Goal: Task Accomplishment & Management: Use online tool/utility

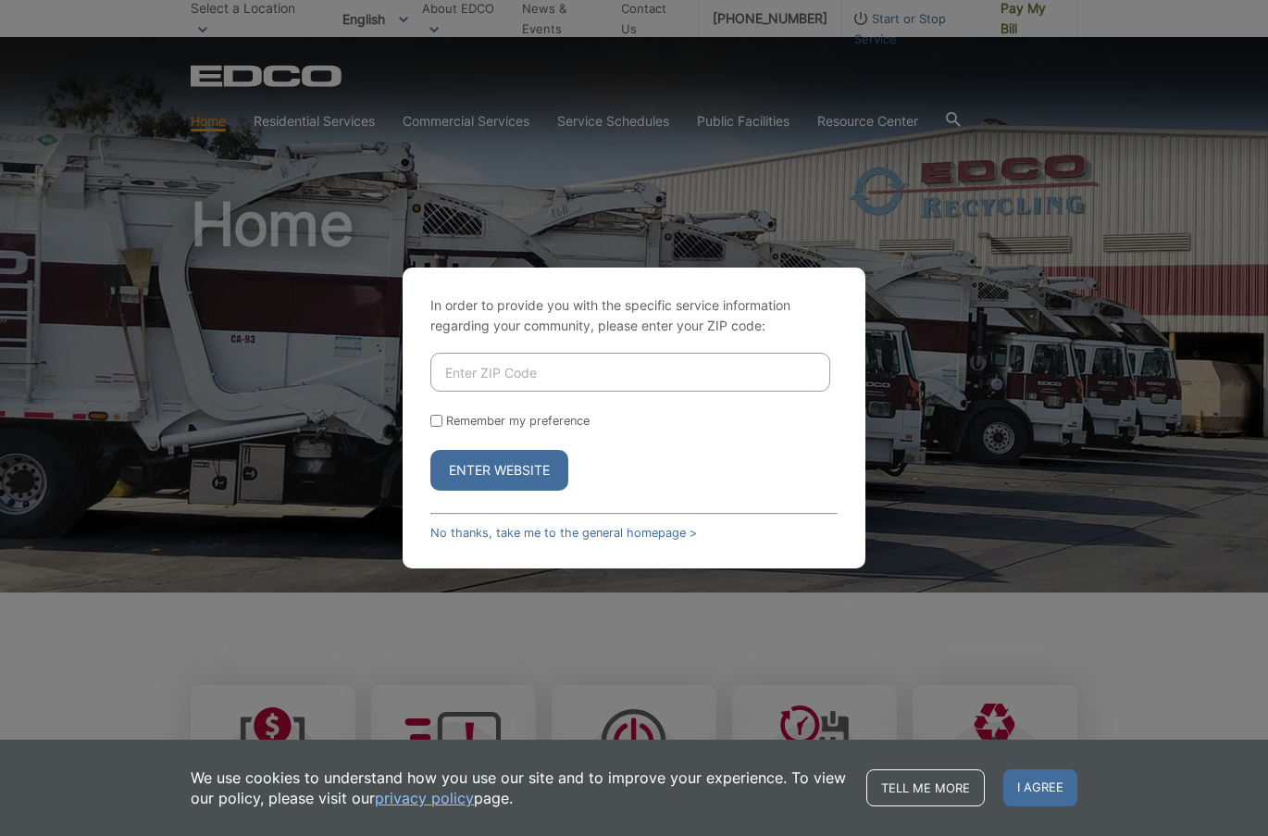
click at [493, 374] on input "Enter ZIP Code" at bounding box center [630, 372] width 400 height 39
type input "90755"
click at [511, 466] on button "Enter Website" at bounding box center [499, 470] width 138 height 41
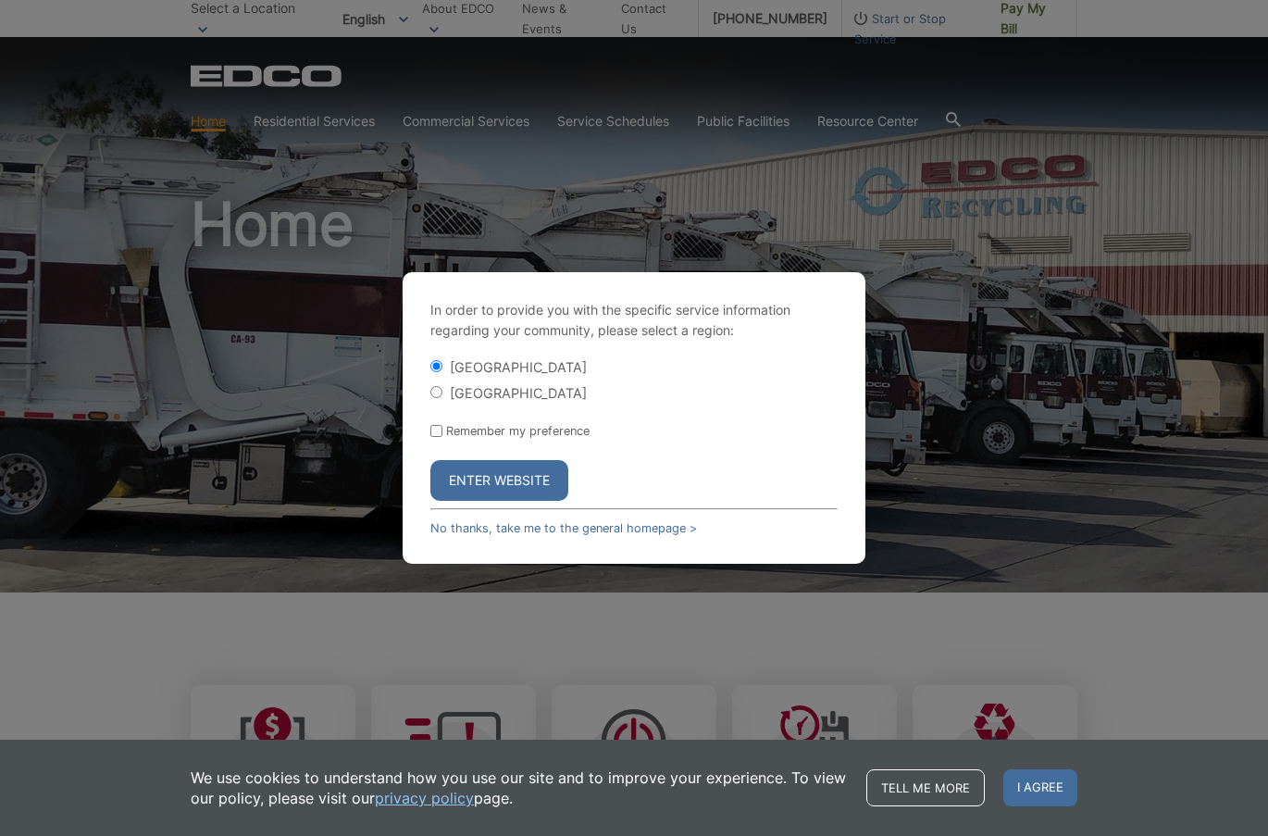
click at [434, 395] on input "[GEOGRAPHIC_DATA]" at bounding box center [436, 392] width 12 height 12
radio input "true"
click at [497, 481] on button "Enter Website" at bounding box center [499, 480] width 138 height 41
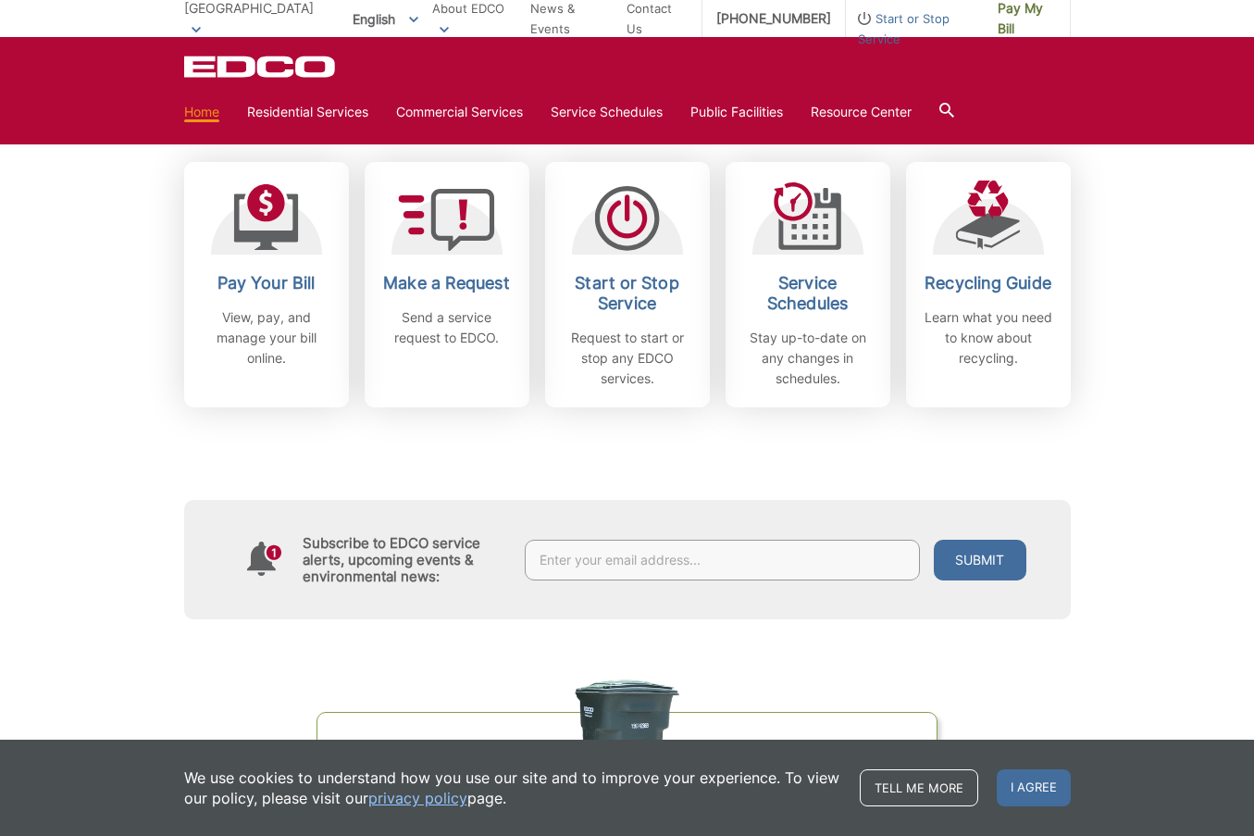
scroll to position [555, 0]
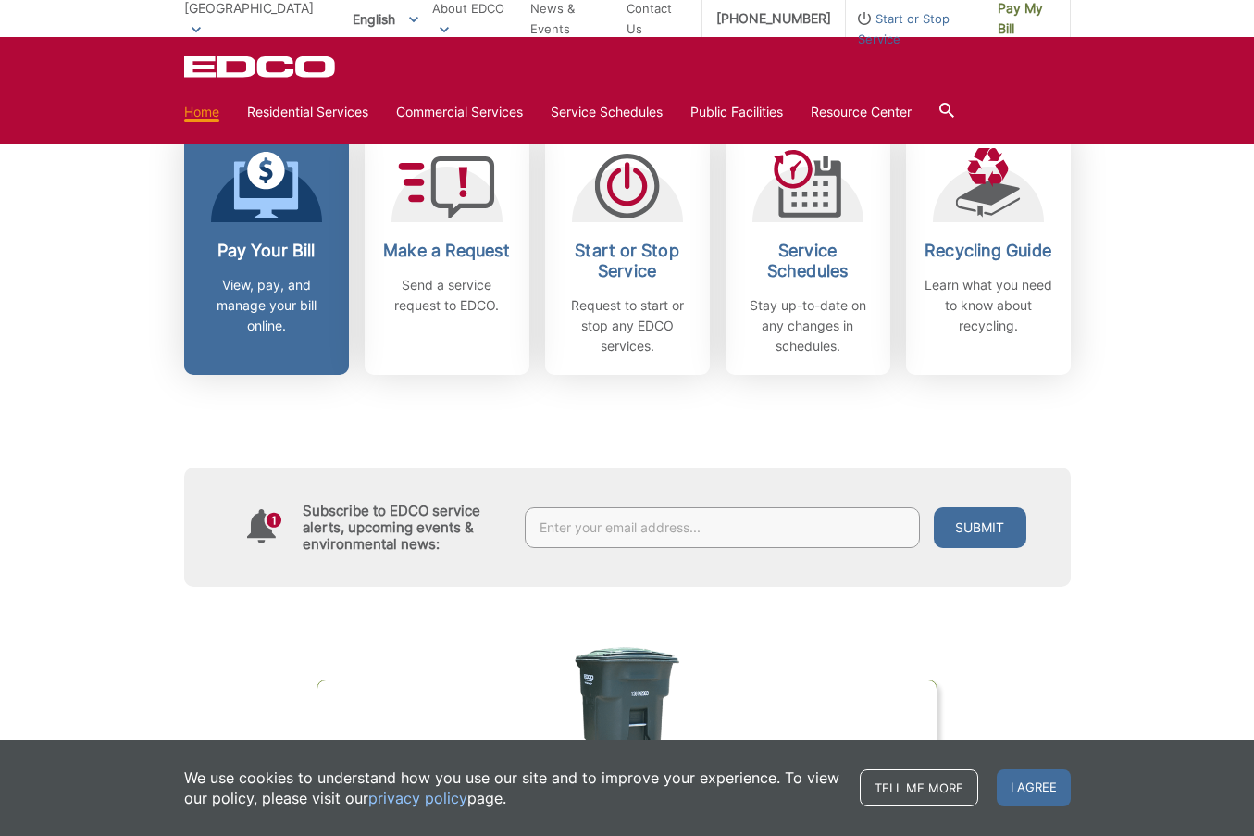
click at [282, 299] on p "View, pay, and manage your bill online." at bounding box center [266, 305] width 137 height 61
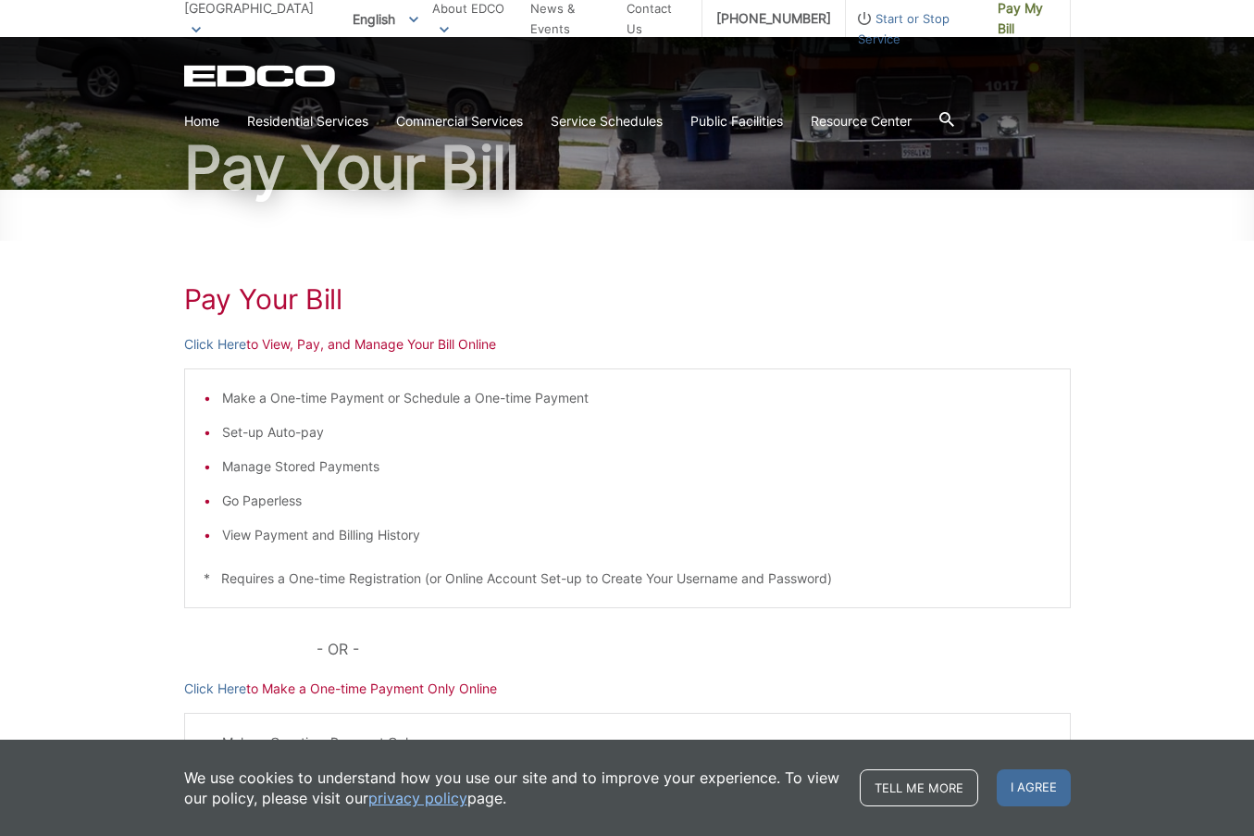
scroll to position [51, 0]
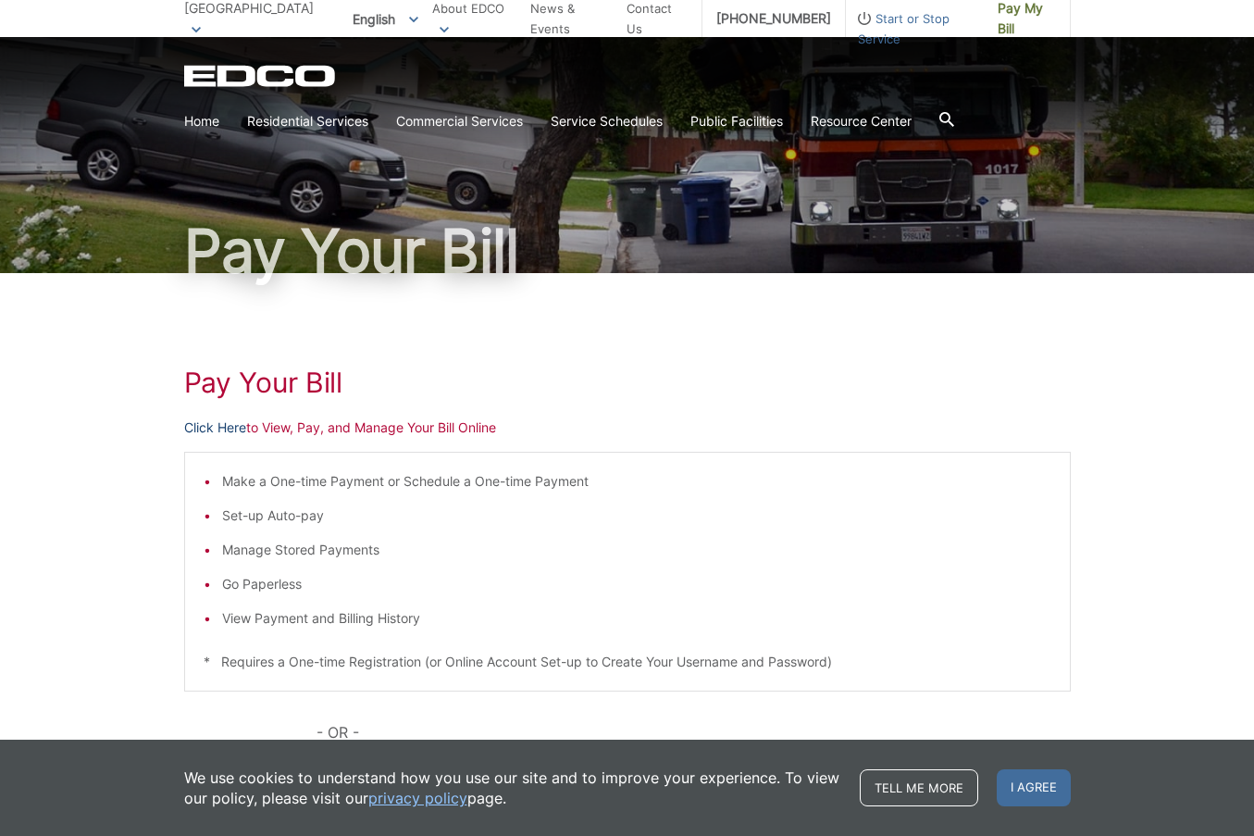
click at [216, 429] on link "Click Here" at bounding box center [215, 427] width 62 height 20
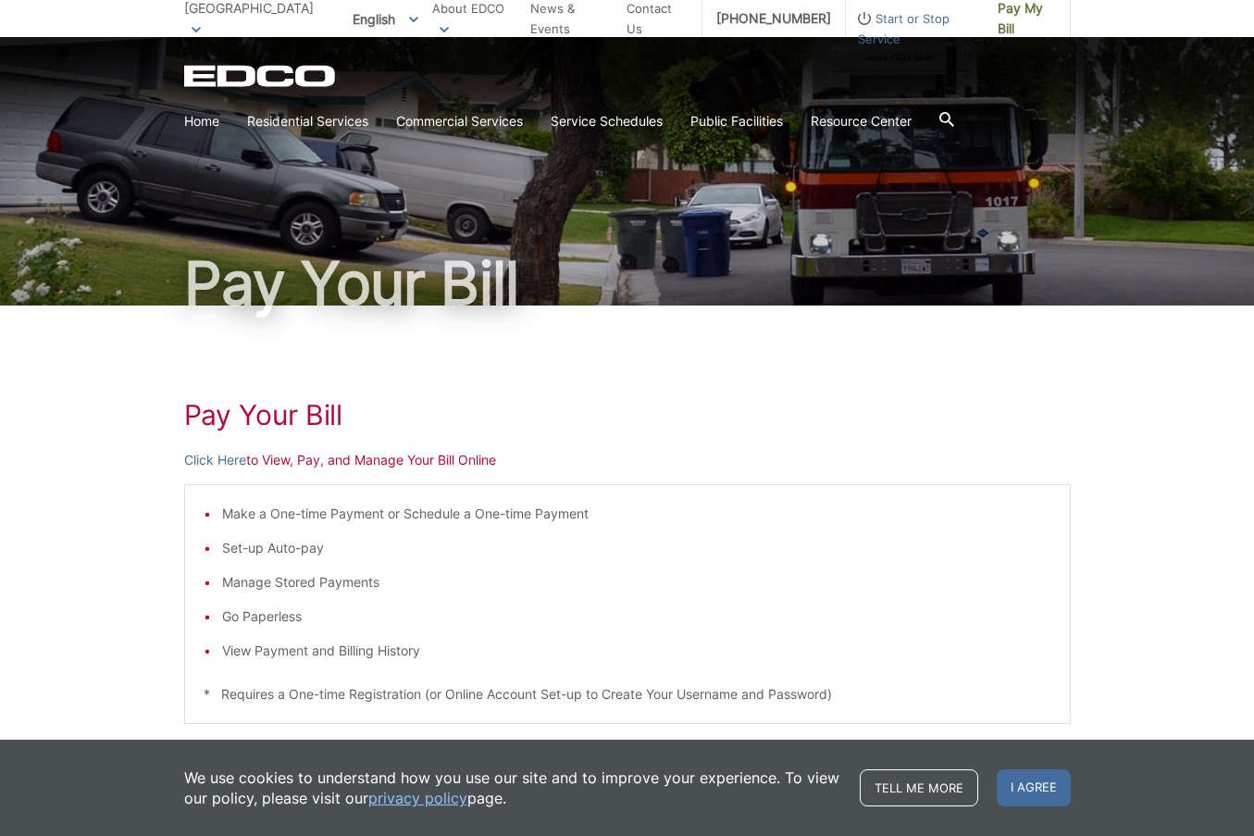
scroll to position [0, 0]
